Goal: Task Accomplishment & Management: Manage account settings

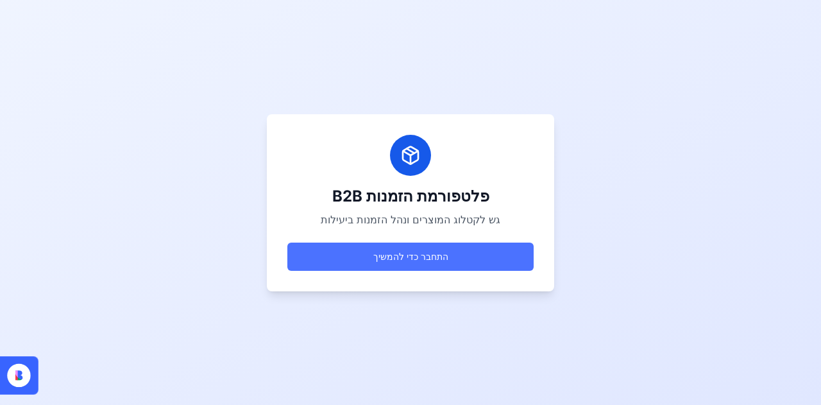
click at [400, 255] on button "התחבר כדי להמשיך" at bounding box center [410, 256] width 246 height 28
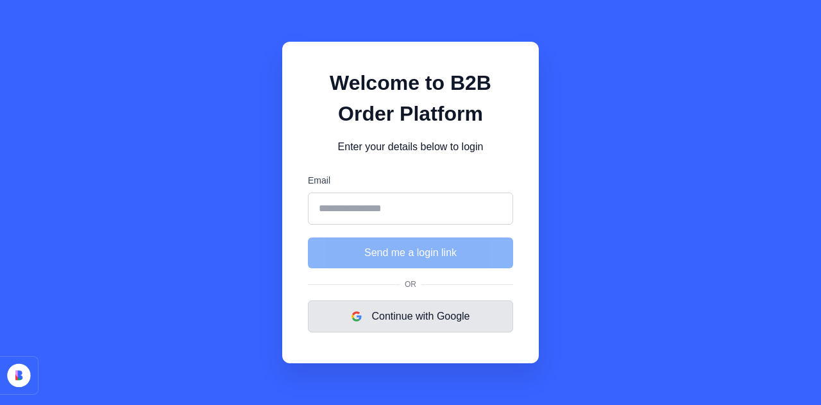
click at [403, 310] on button "Continue with Google" at bounding box center [410, 316] width 205 height 32
